Goal: Information Seeking & Learning: Learn about a topic

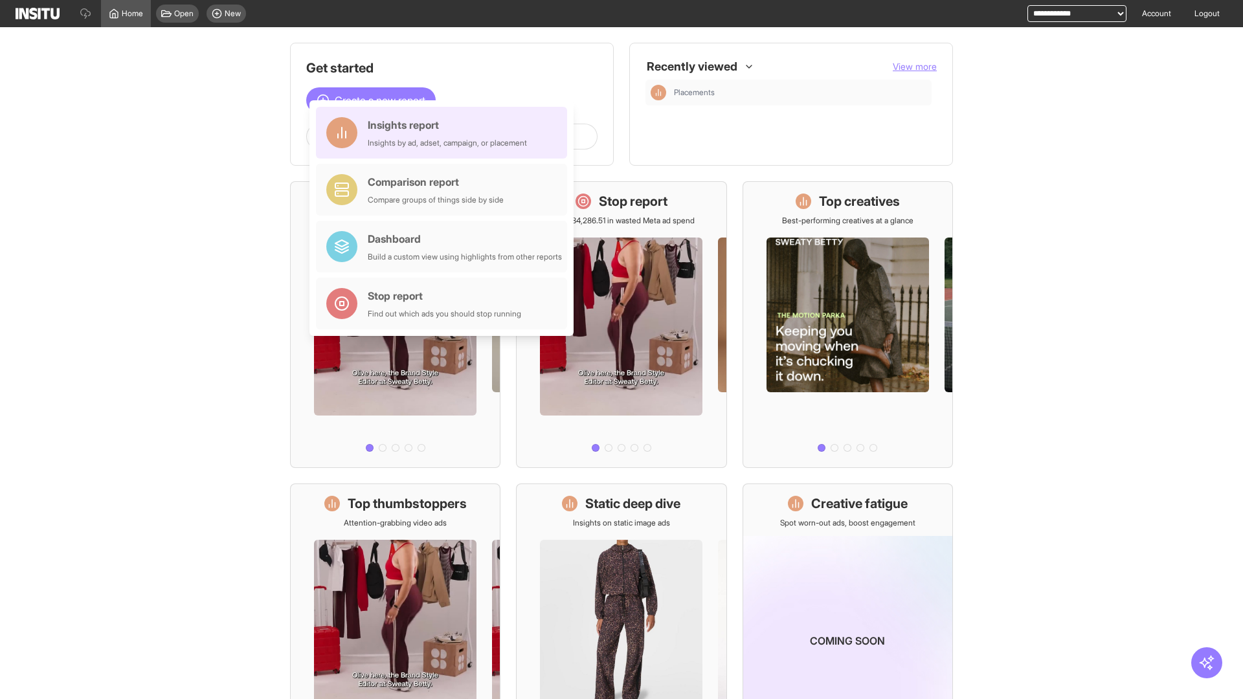
click at [445, 133] on div "Insights report Insights by ad, adset, campaign, or placement" at bounding box center [447, 132] width 159 height 31
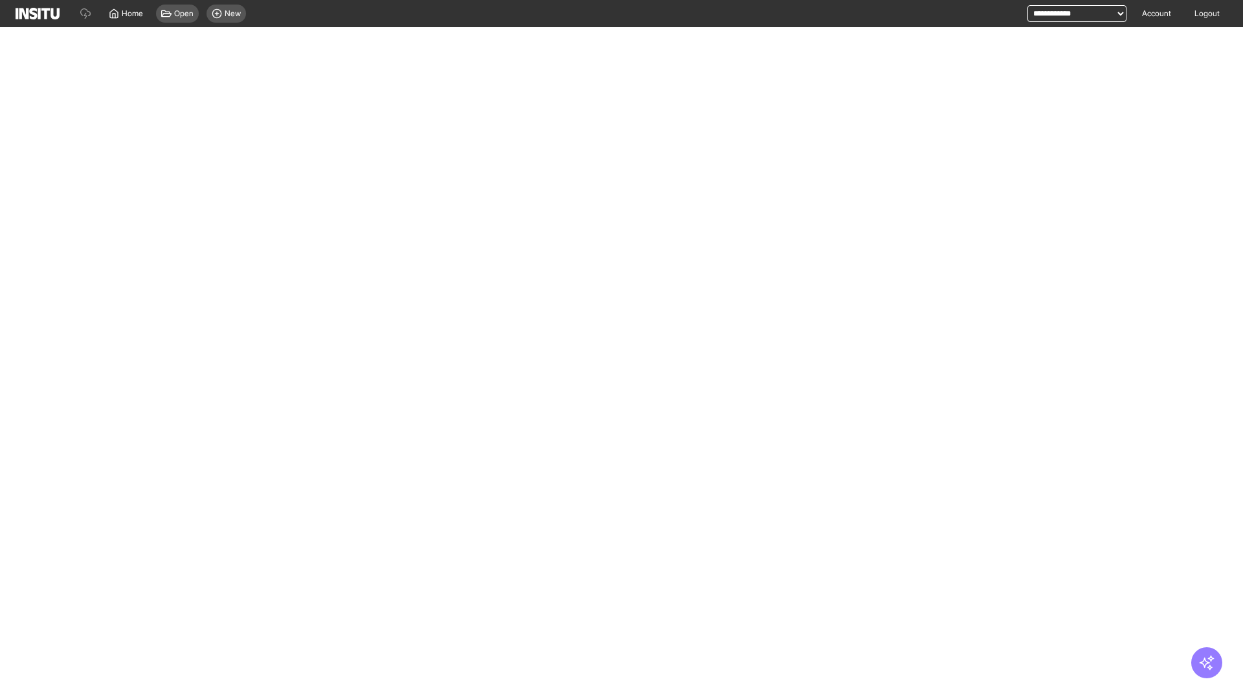
select select "**"
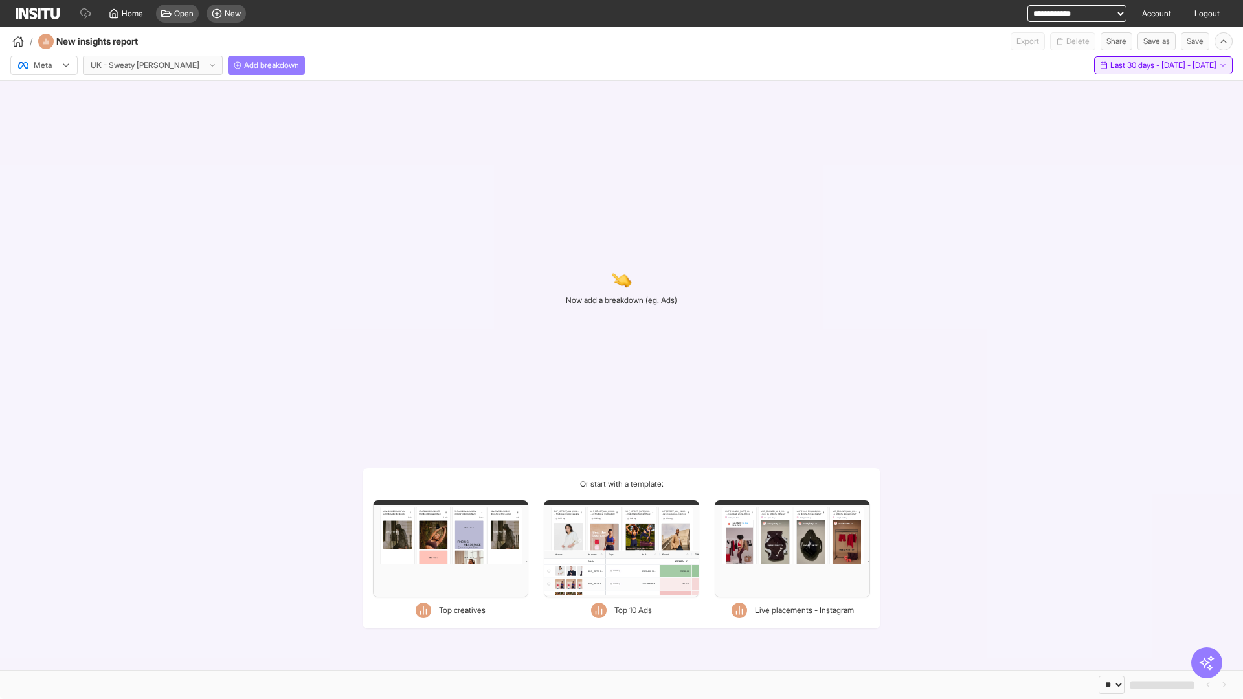
click at [1144, 65] on span "Last 30 days - [DATE] - [DATE]" at bounding box center [1163, 65] width 106 height 10
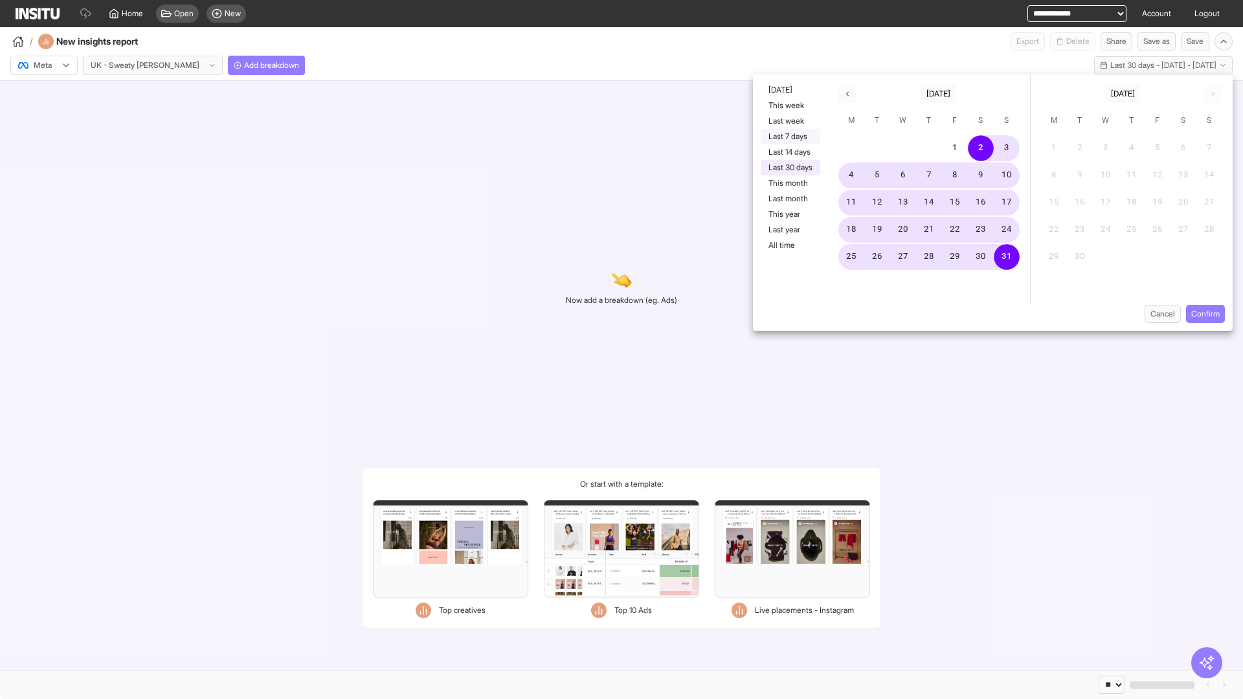
click at [789, 137] on button "Last 7 days" at bounding box center [791, 137] width 60 height 16
